Goal: Complete application form: Complete application form

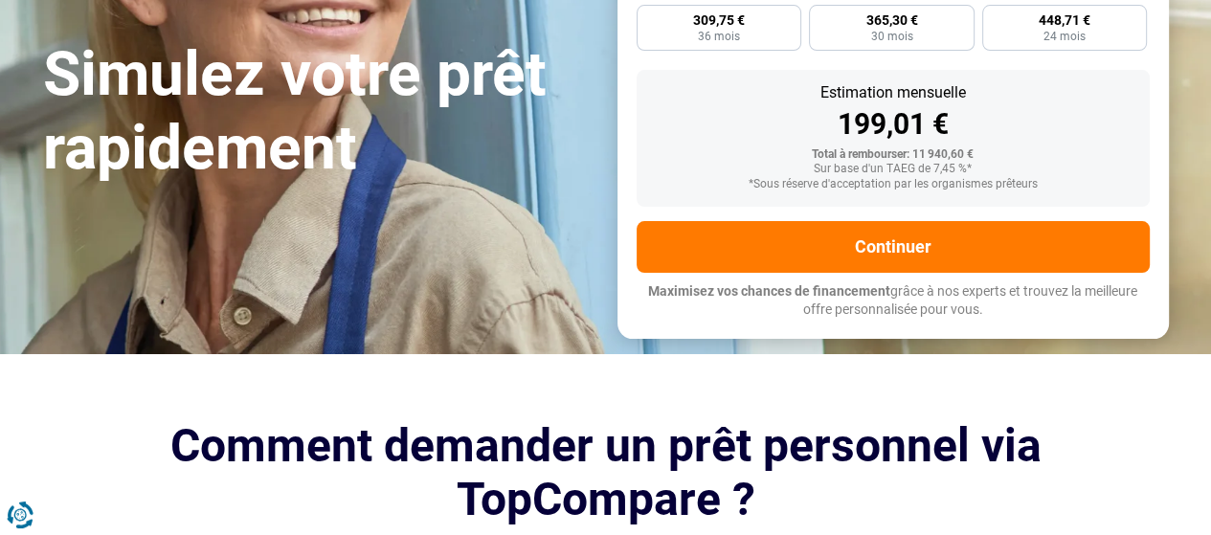
scroll to position [373, 0]
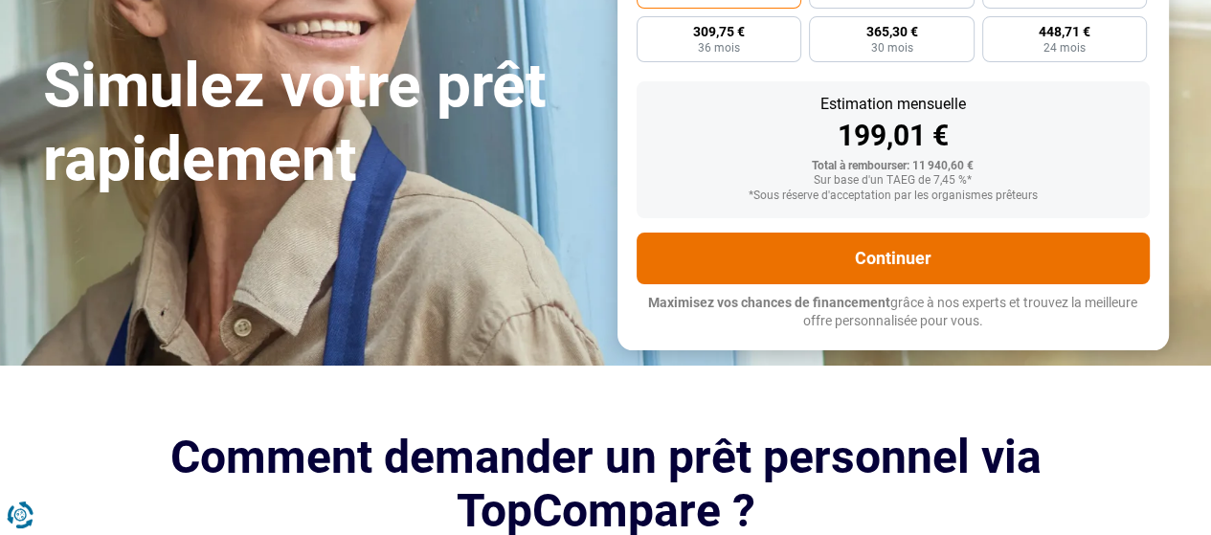
click at [889, 259] on button "Continuer" at bounding box center [893, 259] width 513 height 52
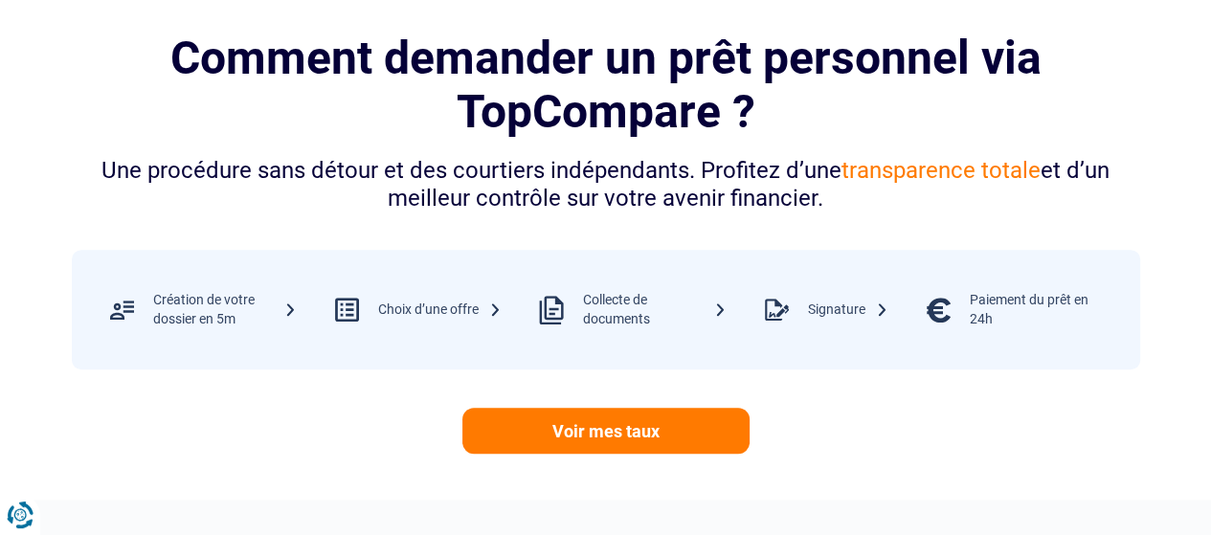
scroll to position [784, 0]
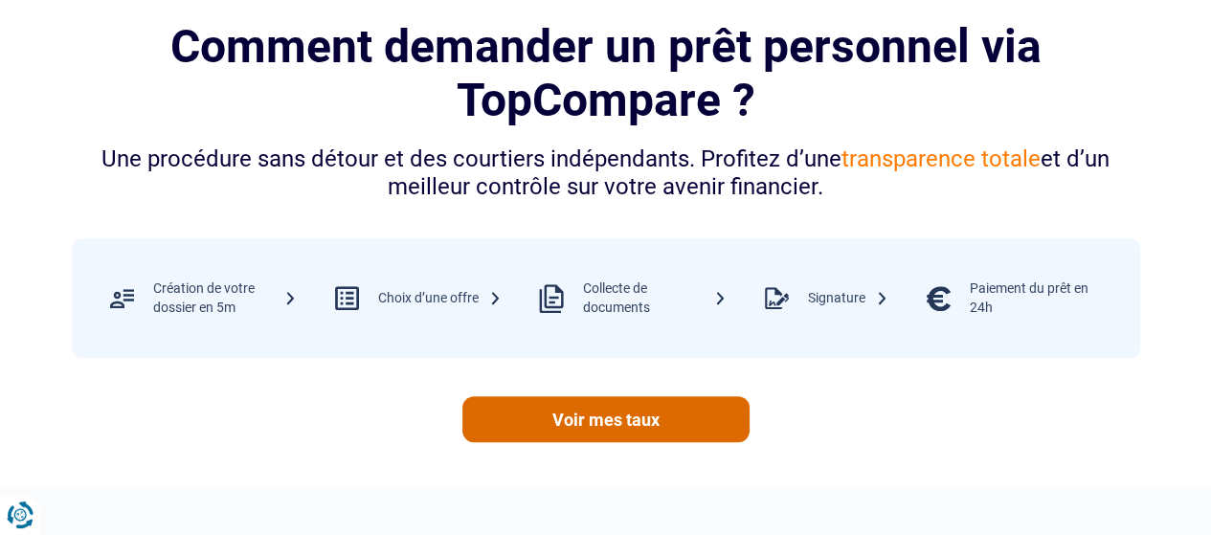
click at [657, 417] on link "Voir mes taux" at bounding box center [605, 419] width 287 height 46
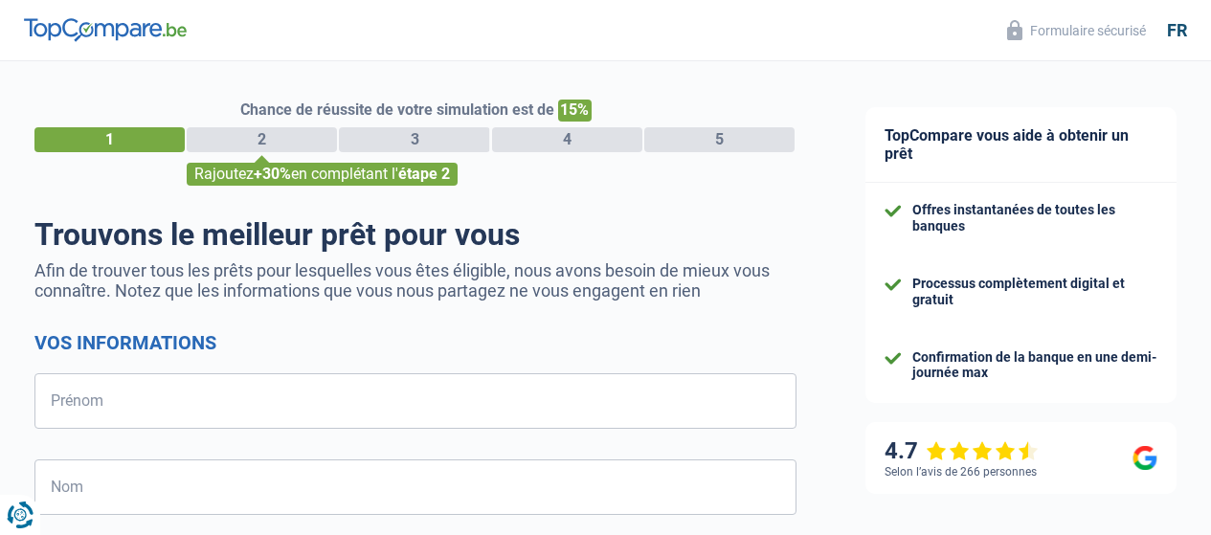
select select "32"
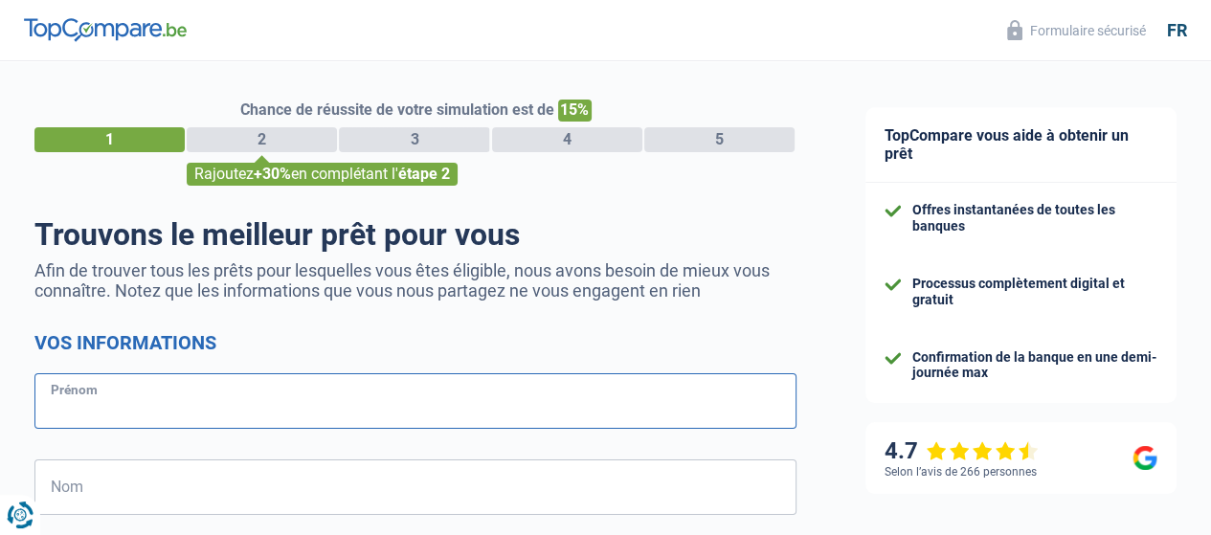
click at [176, 390] on input "Prénom" at bounding box center [415, 401] width 762 height 56
type input "Roger"
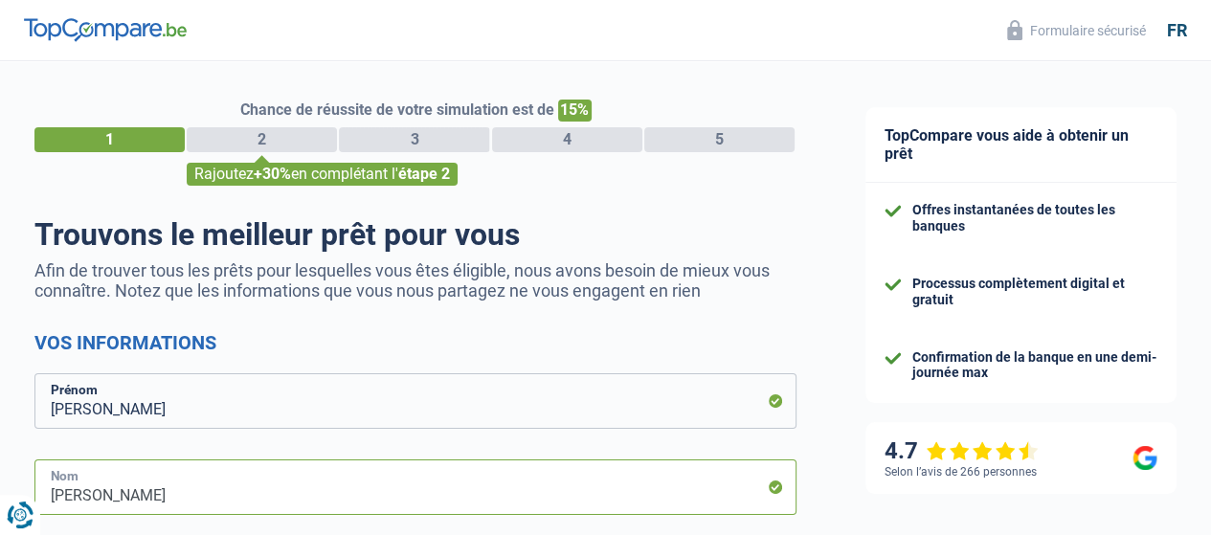
click at [128, 508] on input "Zola" at bounding box center [415, 488] width 762 height 56
type input "LUYINDULA ZOLA"
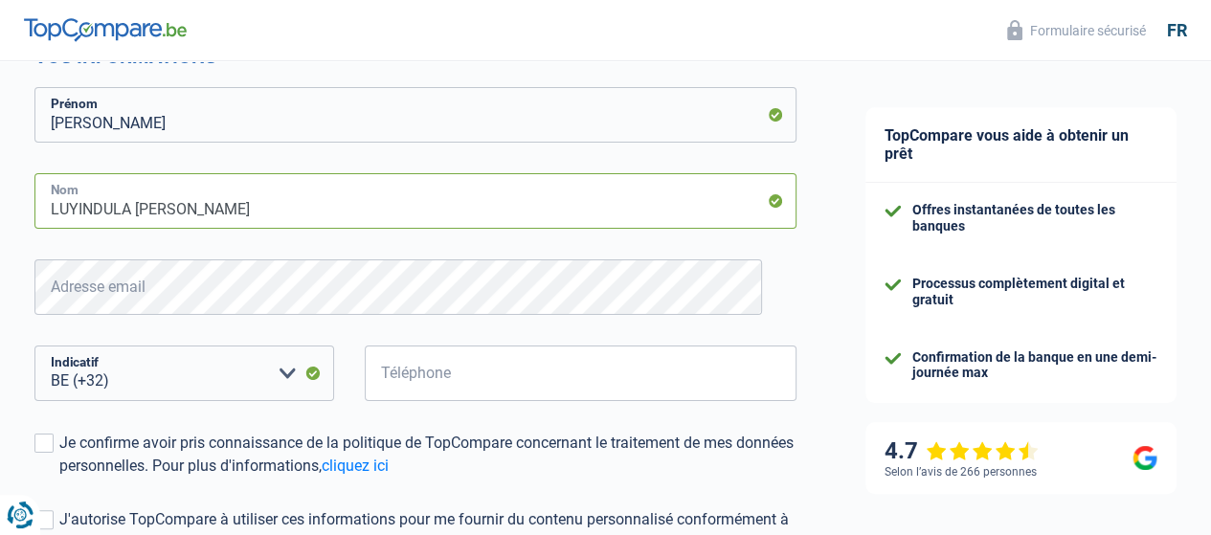
scroll to position [289, 0]
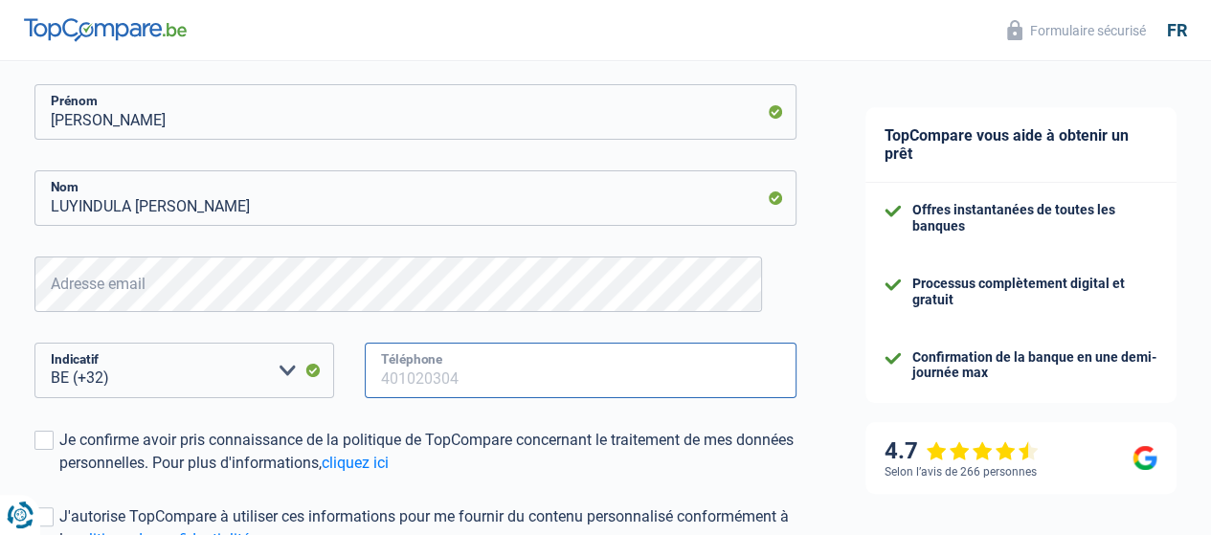
type input "470895450"
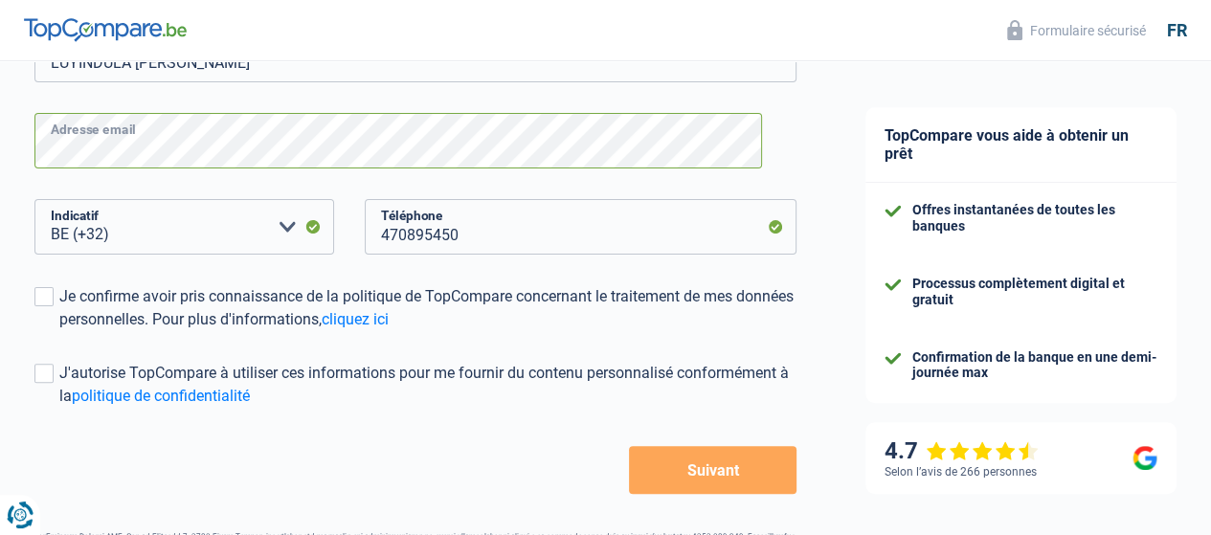
scroll to position [437, 0]
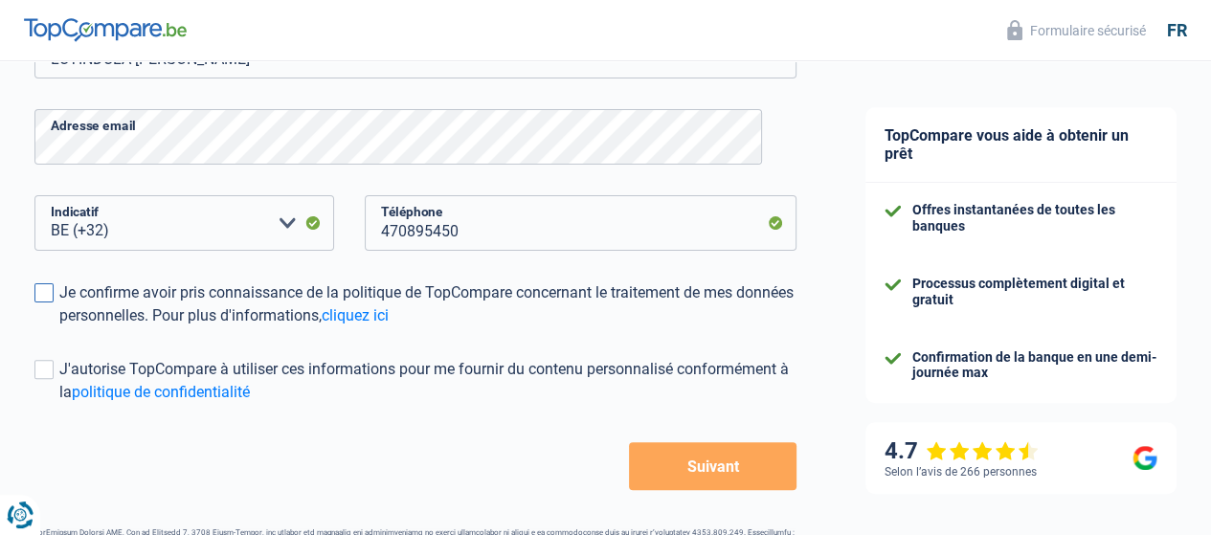
click at [54, 300] on span at bounding box center [43, 292] width 19 height 19
click at [59, 327] on input "Je confirme avoir pris connaissance de la politique de TopCompare concernant le…" at bounding box center [59, 327] width 0 height 0
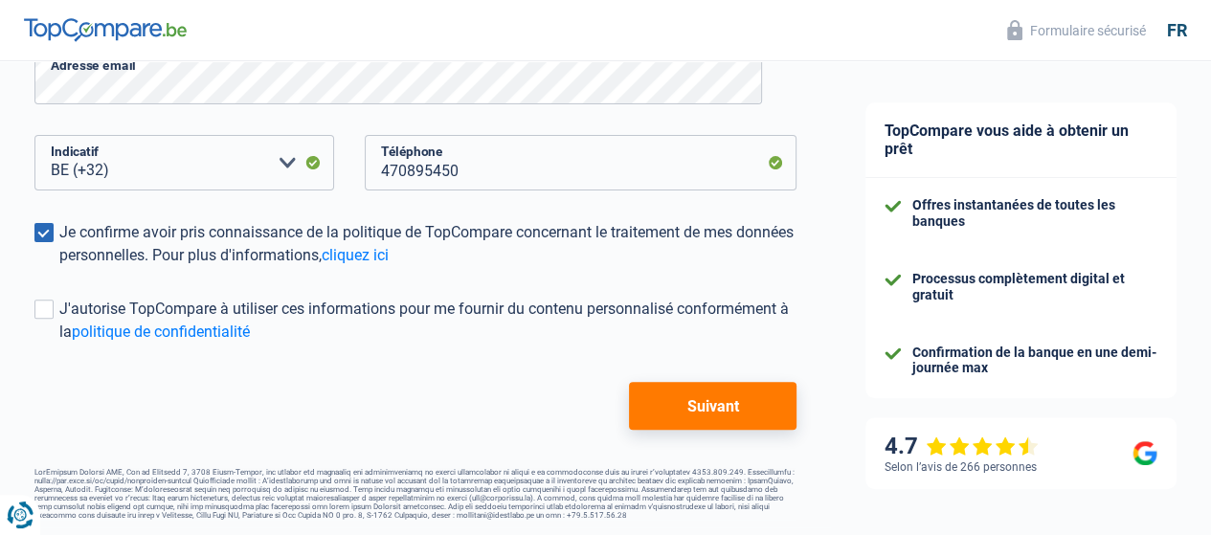
scroll to position [506, 0]
click at [710, 401] on button "Suivant" at bounding box center [713, 406] width 168 height 48
